Goal: Transaction & Acquisition: Purchase product/service

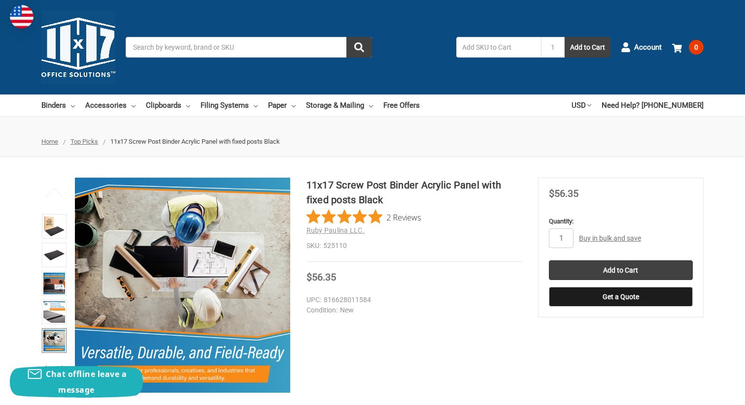
click at [85, 43] on img at bounding box center [78, 47] width 74 height 74
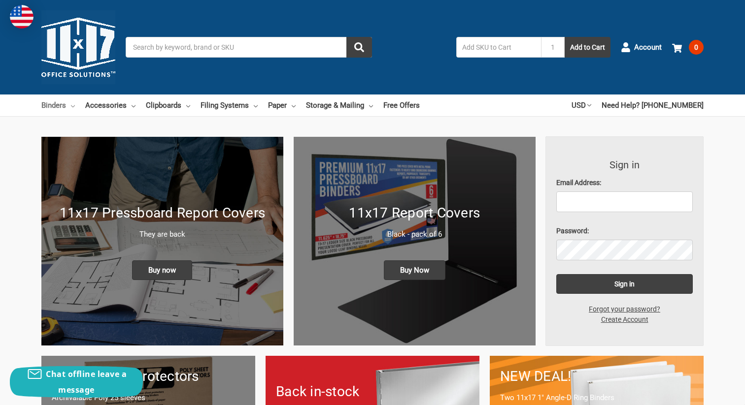
click at [66, 108] on link "Binders" at bounding box center [57, 106] width 33 height 22
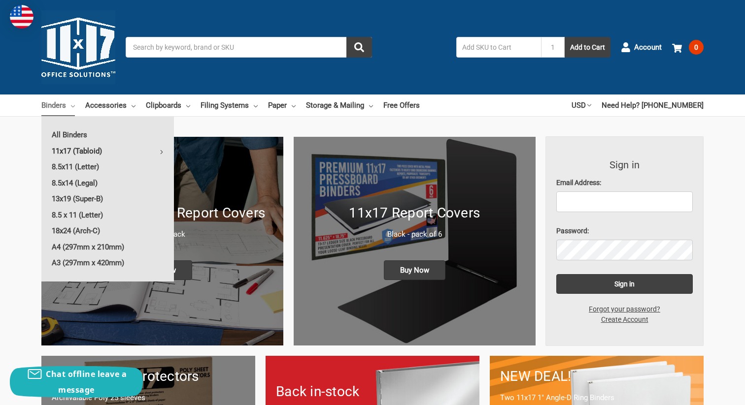
click at [90, 146] on link "11x17 (Tabloid)" at bounding box center [107, 151] width 133 height 16
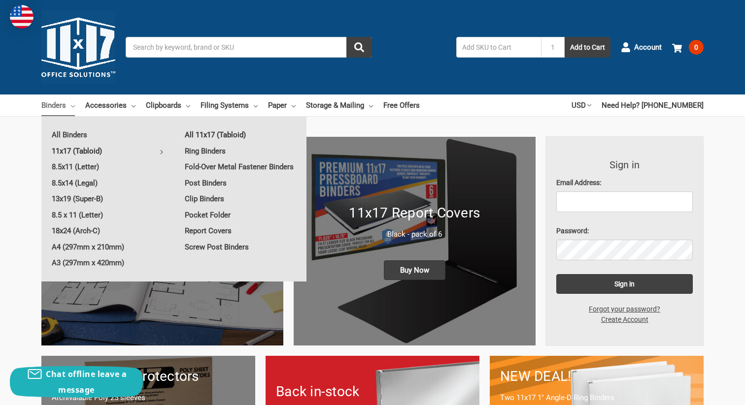
click at [209, 136] on link "All 11x17 (Tabloid)" at bounding box center [240, 135] width 132 height 16
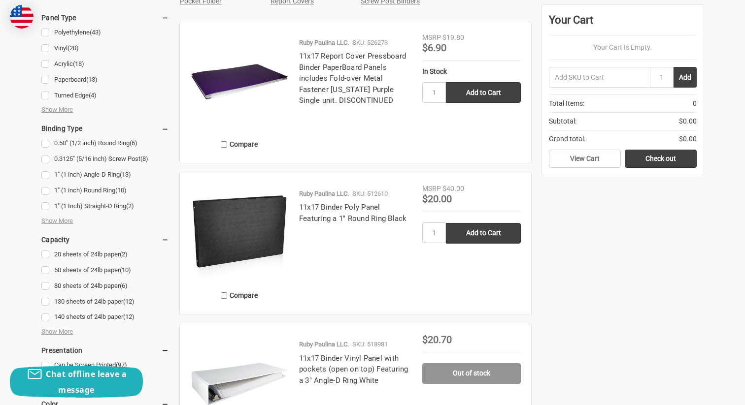
scroll to position [569, 0]
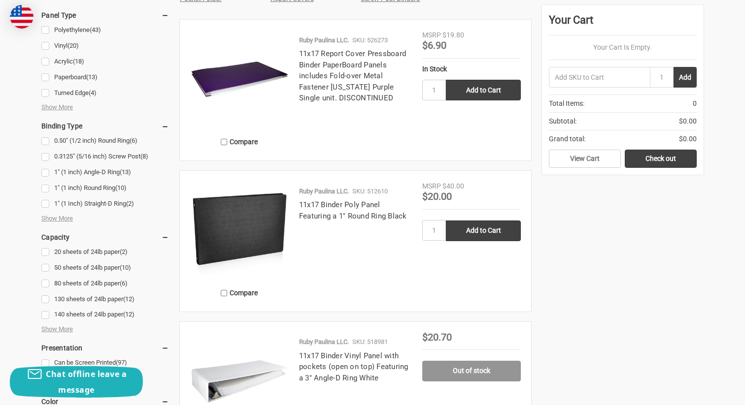
click at [210, 222] on img at bounding box center [239, 230] width 99 height 99
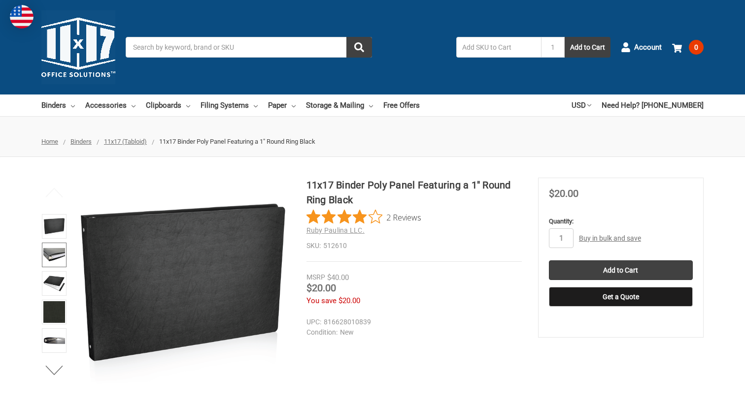
click at [57, 248] on img at bounding box center [54, 255] width 22 height 22
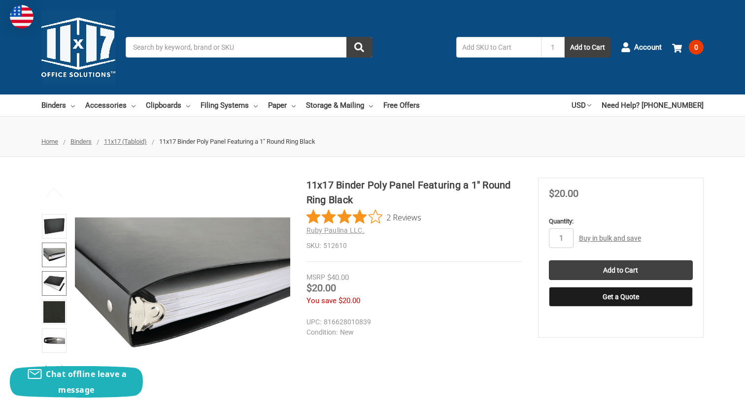
click at [53, 281] on img at bounding box center [54, 284] width 22 height 22
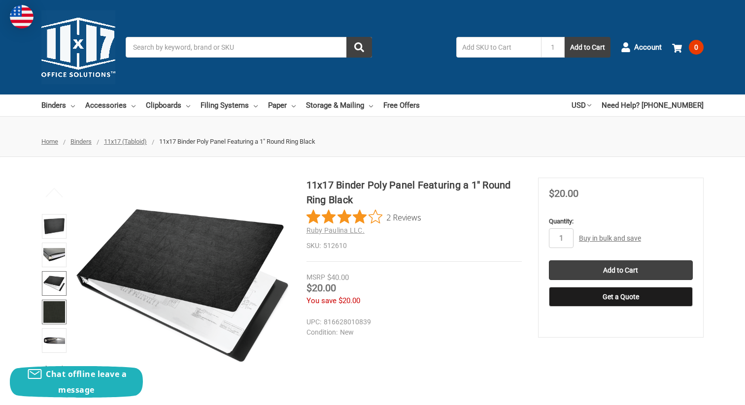
click at [56, 313] on img at bounding box center [54, 312] width 22 height 22
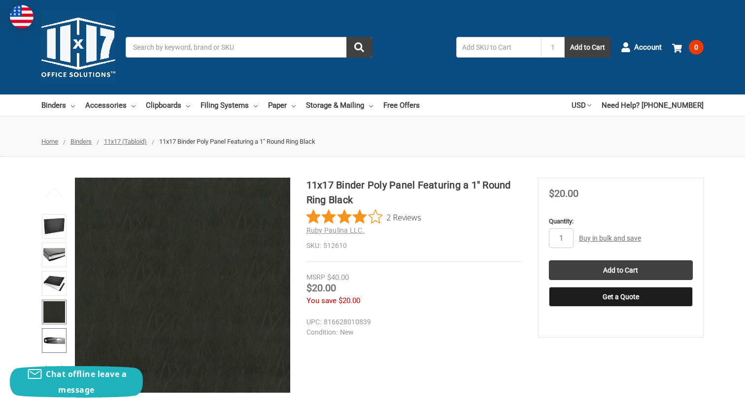
click at [53, 341] on img at bounding box center [54, 341] width 22 height 22
